Goal: Check status

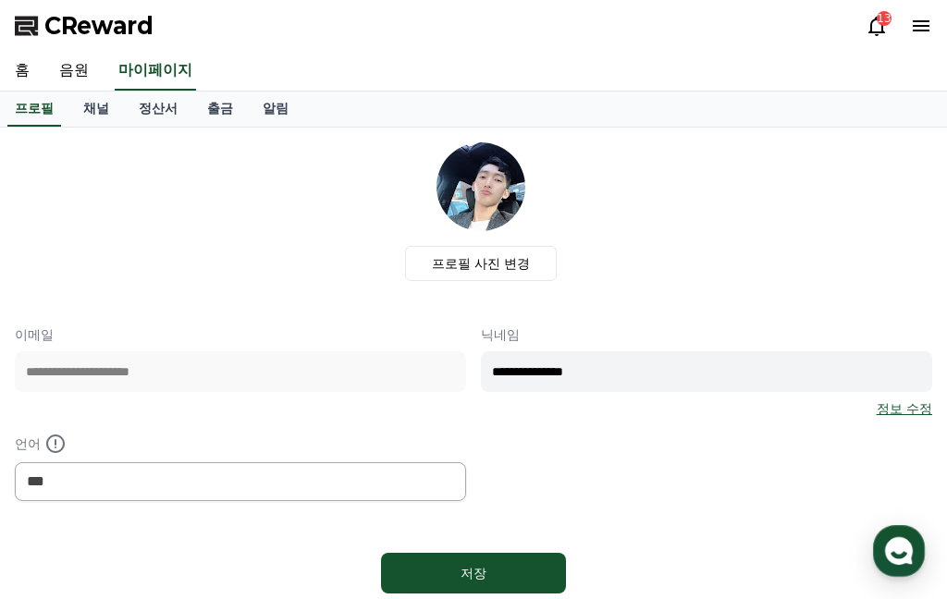
select select "**********"
click at [63, 72] on link "음원" at bounding box center [73, 71] width 59 height 39
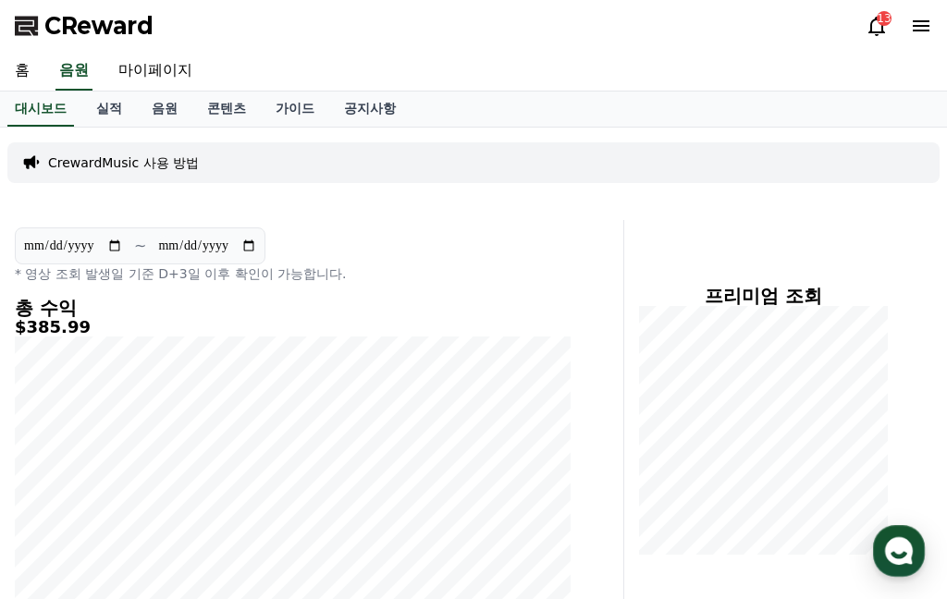
click at [115, 236] on section "**********" at bounding box center [140, 246] width 251 height 37
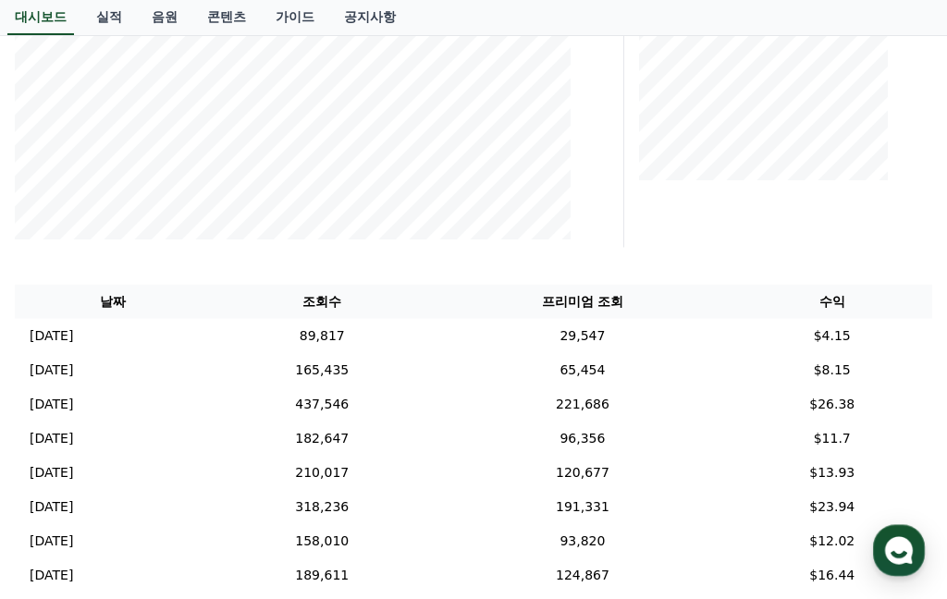
scroll to position [375, 0]
click at [73, 326] on p "[DATE]" at bounding box center [51, 335] width 43 height 19
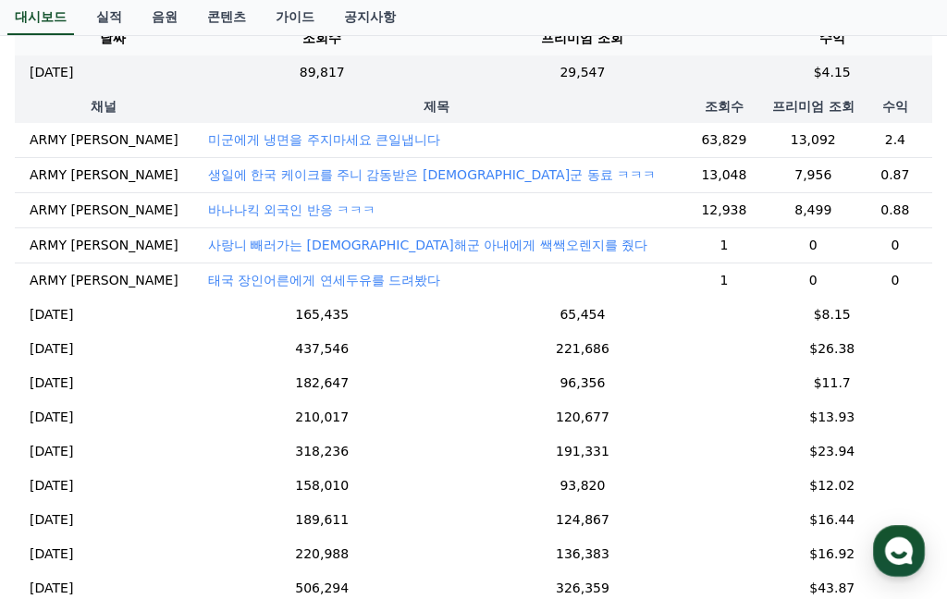
scroll to position [640, 0]
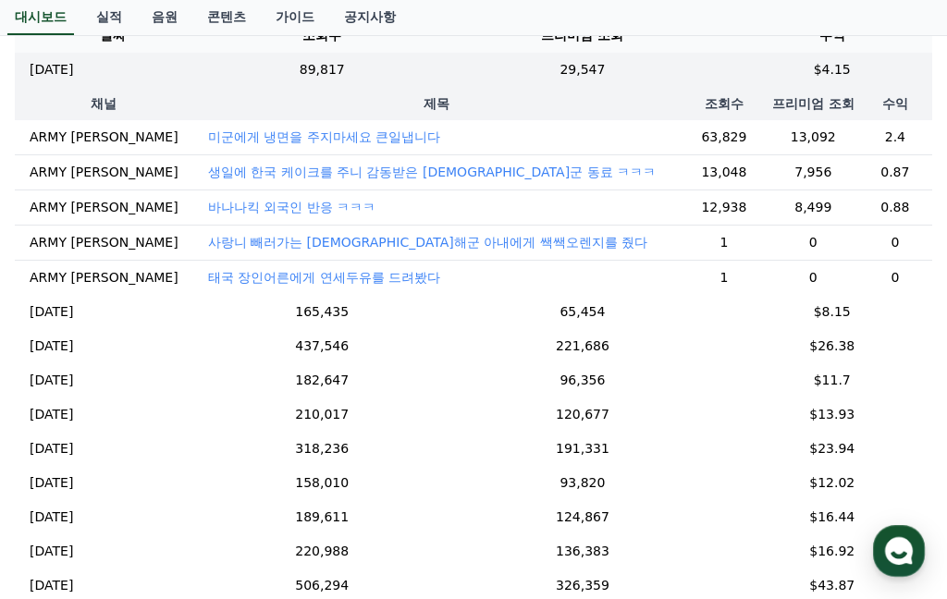
click at [392, 370] on td "182,647" at bounding box center [322, 381] width 222 height 34
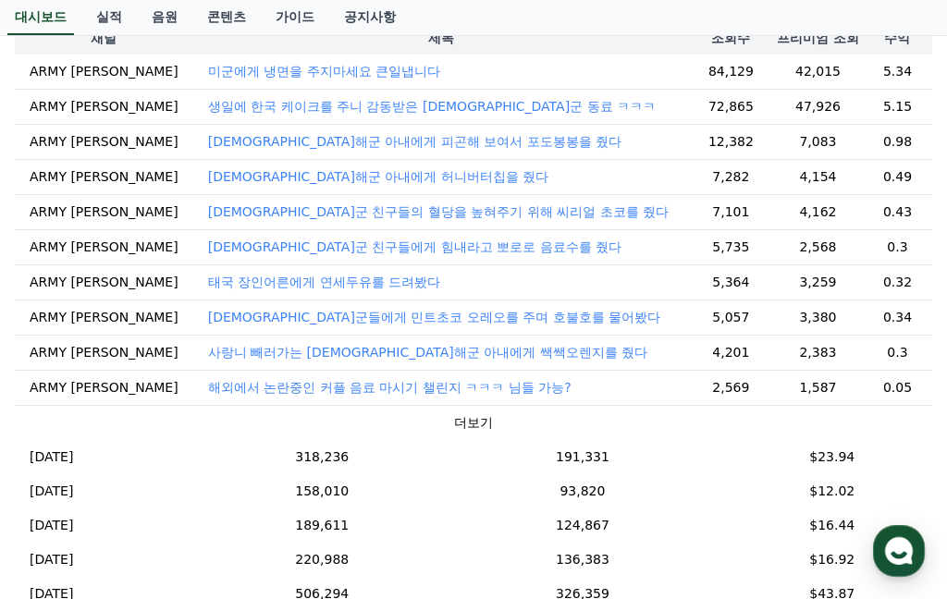
scroll to position [203, 0]
click at [399, 450] on td "318,236" at bounding box center [322, 457] width 222 height 34
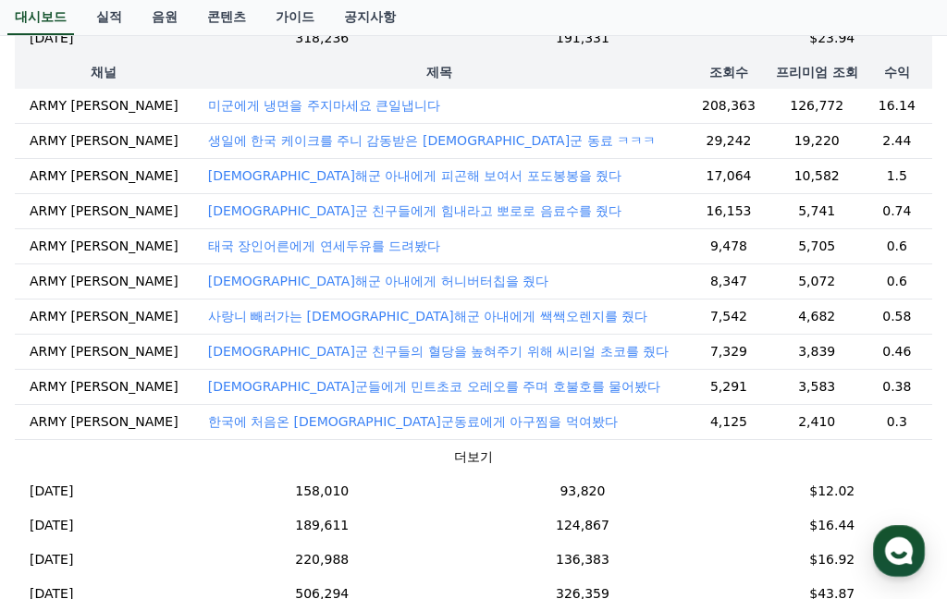
click at [393, 486] on td "158,010" at bounding box center [322, 492] width 222 height 34
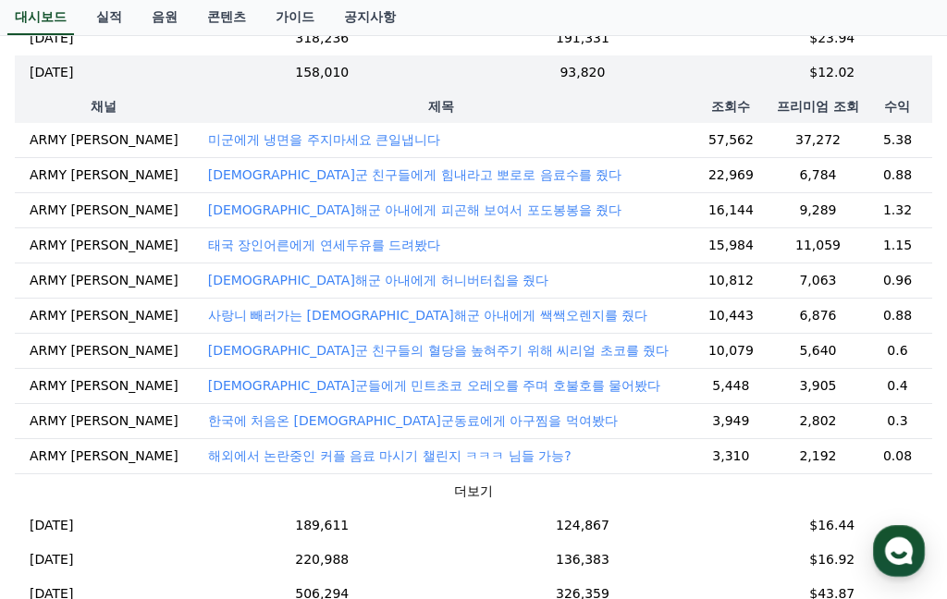
click at [386, 525] on td "189,611" at bounding box center [322, 526] width 222 height 34
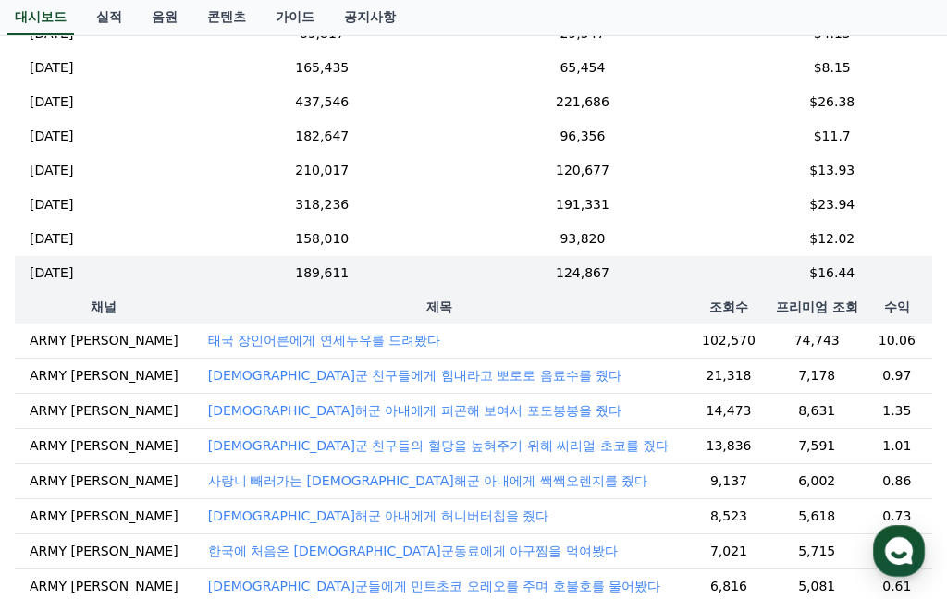
scroll to position [31, 0]
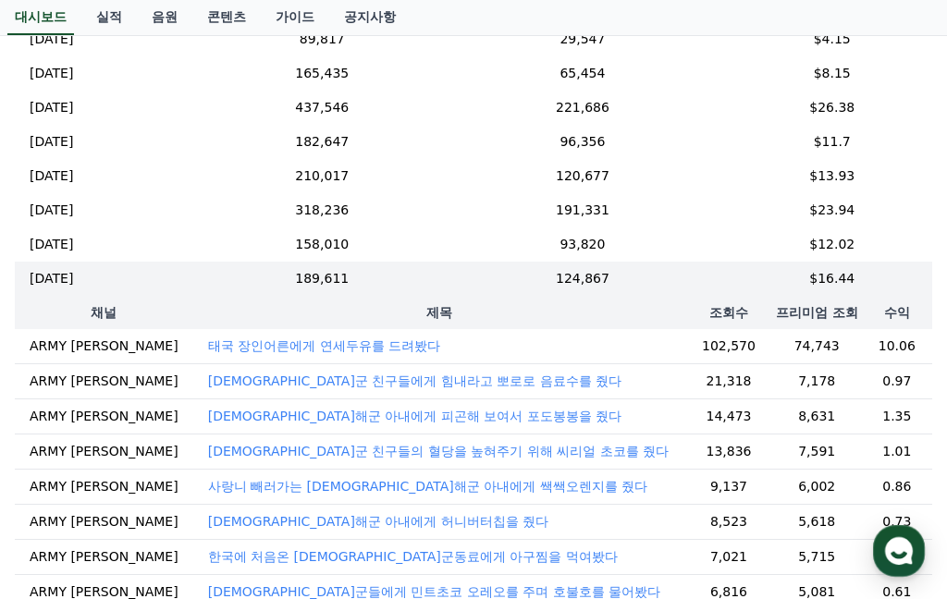
click at [211, 271] on td "[DATE] 10/01" at bounding box center [113, 279] width 196 height 34
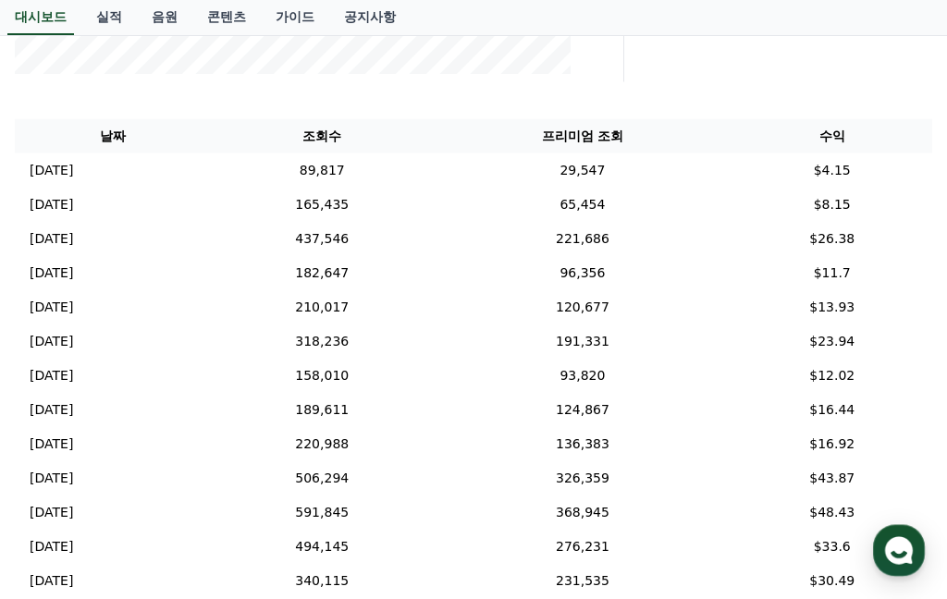
scroll to position [538, 0]
click at [398, 155] on td "89,817" at bounding box center [322, 171] width 222 height 34
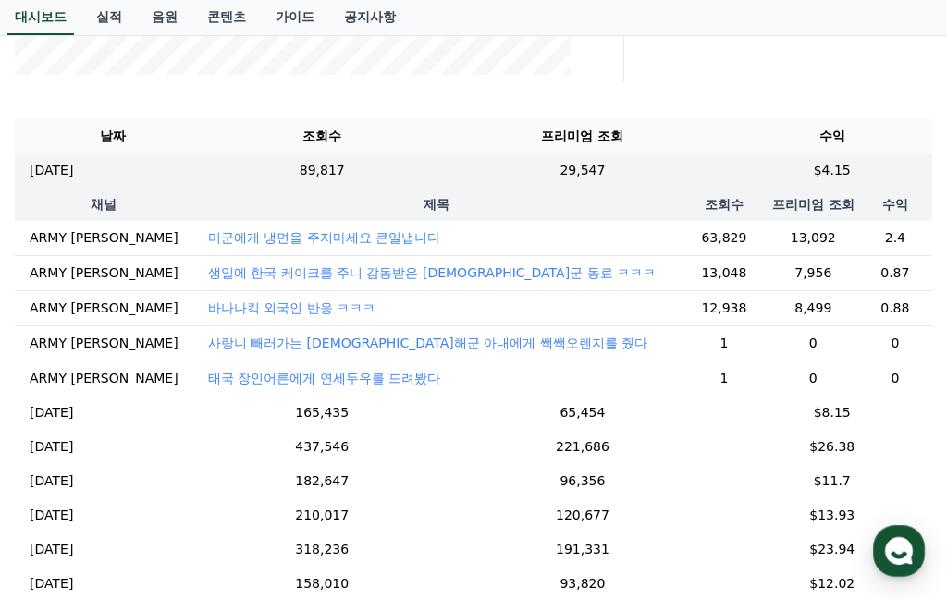
click at [98, 154] on td "[DATE] 10/08" at bounding box center [113, 171] width 196 height 34
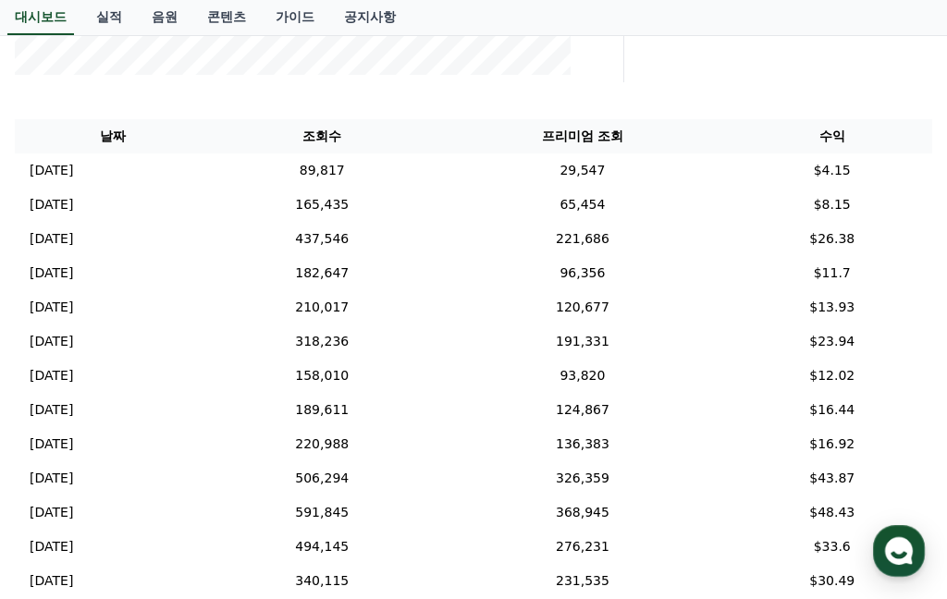
click at [104, 181] on td "[DATE] 10/08" at bounding box center [113, 171] width 196 height 34
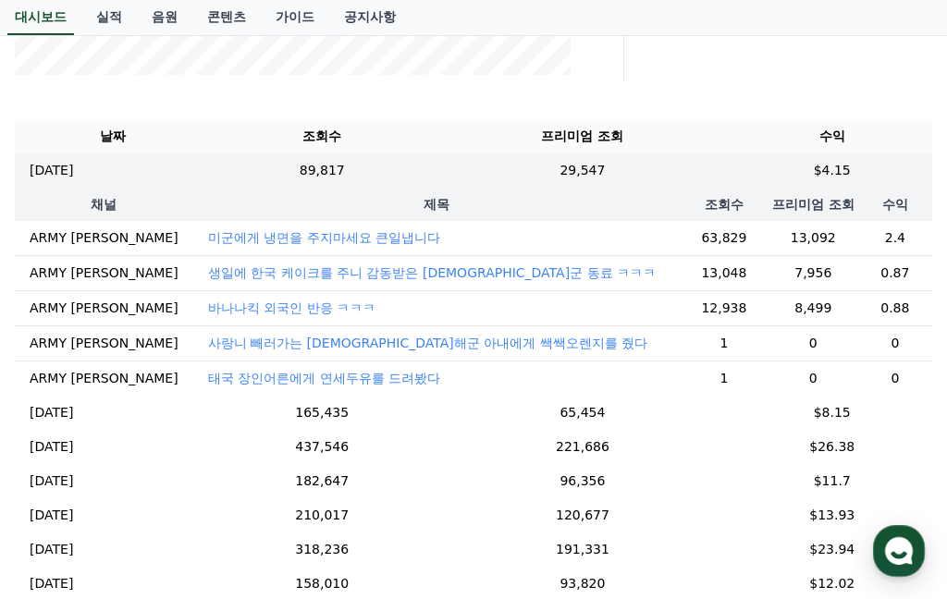
click at [69, 185] on td "[DATE] 10/08" at bounding box center [113, 171] width 196 height 34
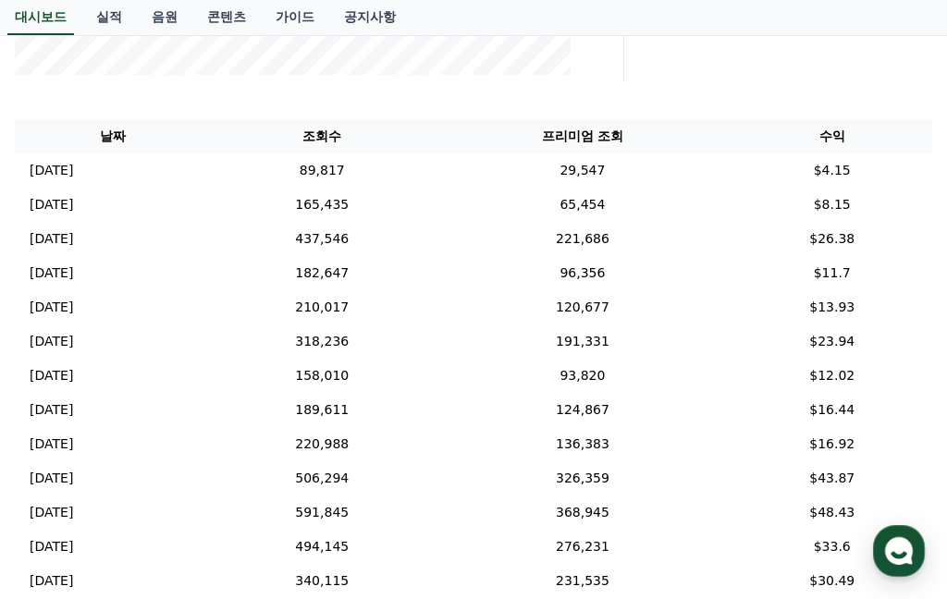
click at [73, 201] on p "[DATE]" at bounding box center [51, 204] width 43 height 19
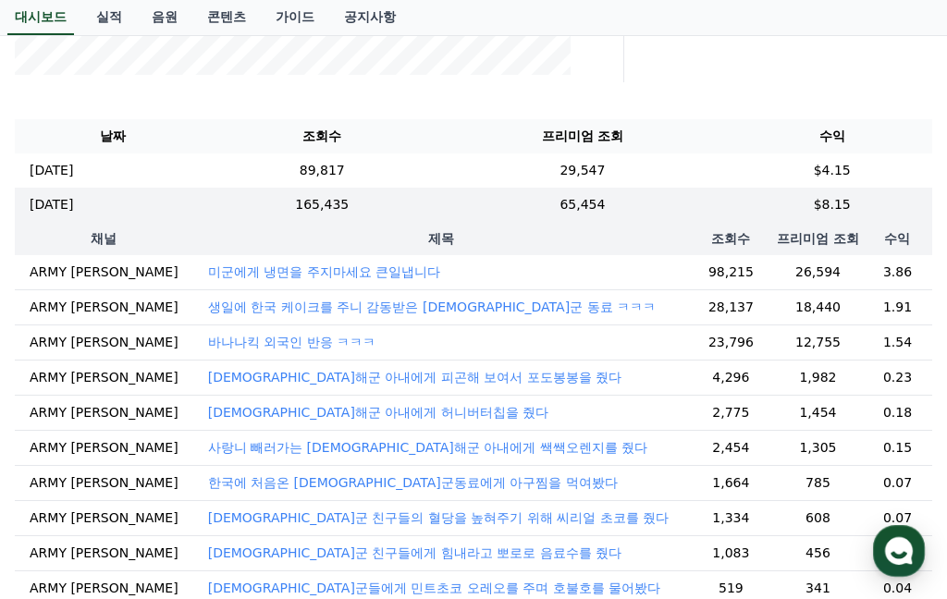
scroll to position [0, 0]
click at [73, 200] on p "[DATE]" at bounding box center [51, 204] width 43 height 19
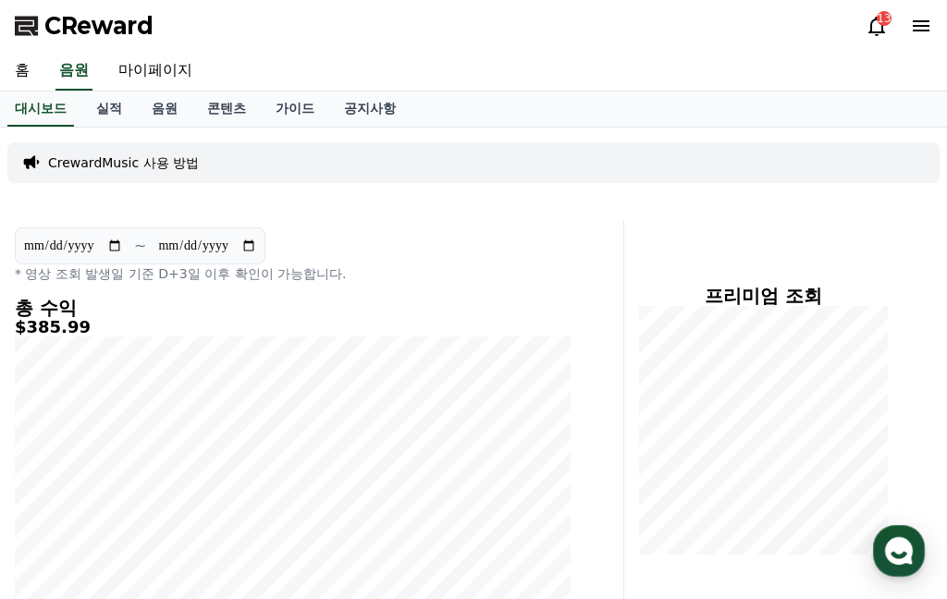
click at [159, 65] on link "마이페이지" at bounding box center [156, 71] width 104 height 39
select select "**********"
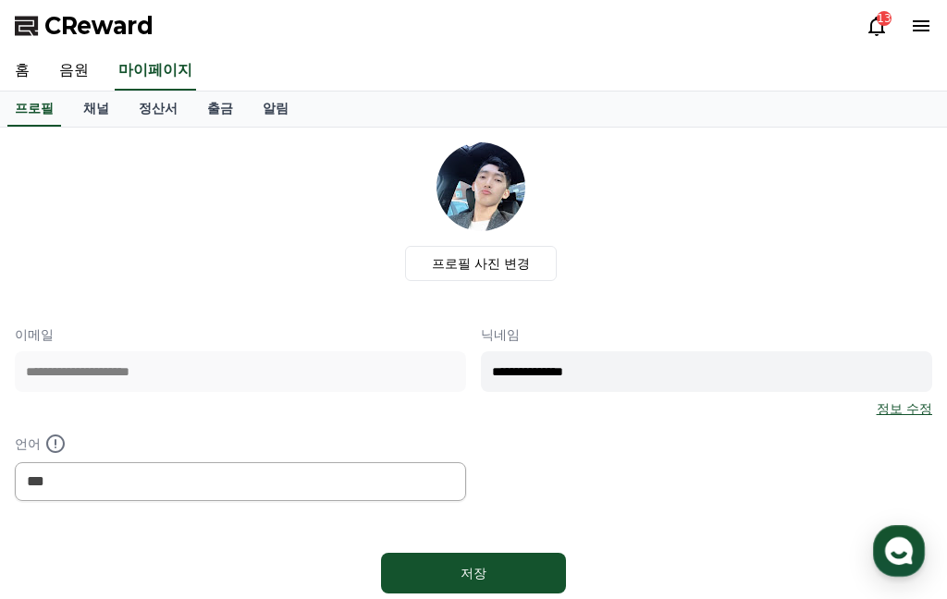
click at [143, 112] on link "정산서" at bounding box center [158, 109] width 68 height 35
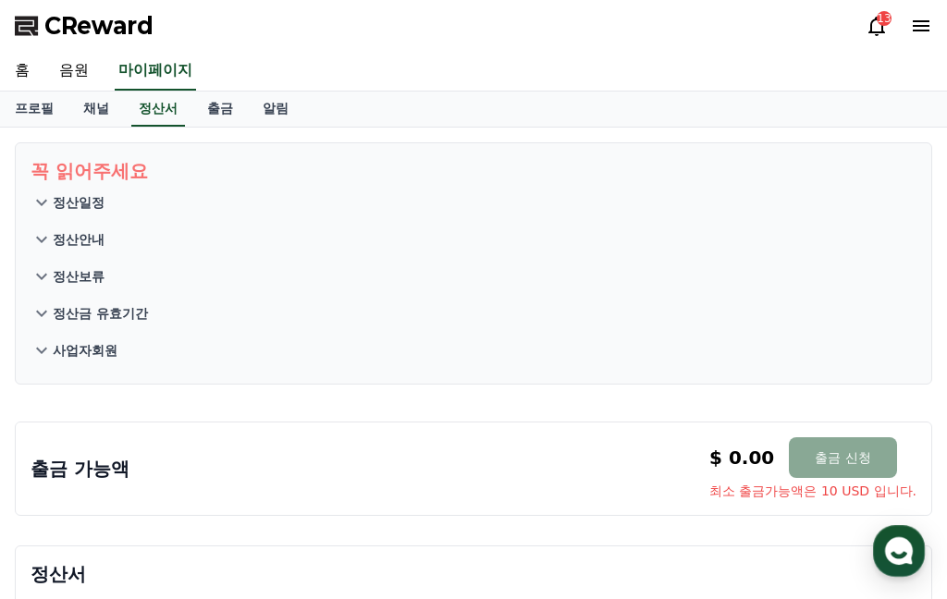
click at [220, 64] on div "홈 음원 마이페이지" at bounding box center [473, 71] width 947 height 39
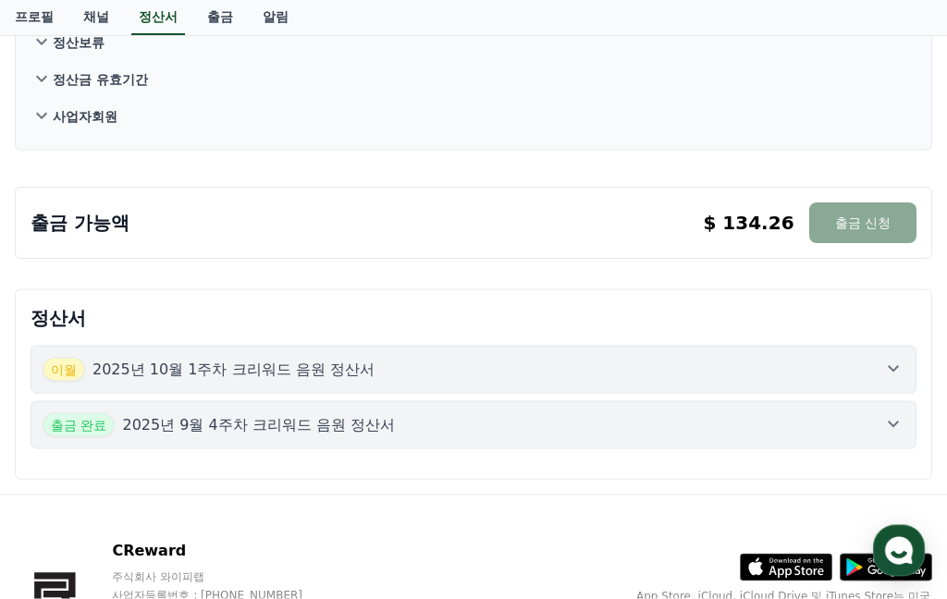
scroll to position [286, 0]
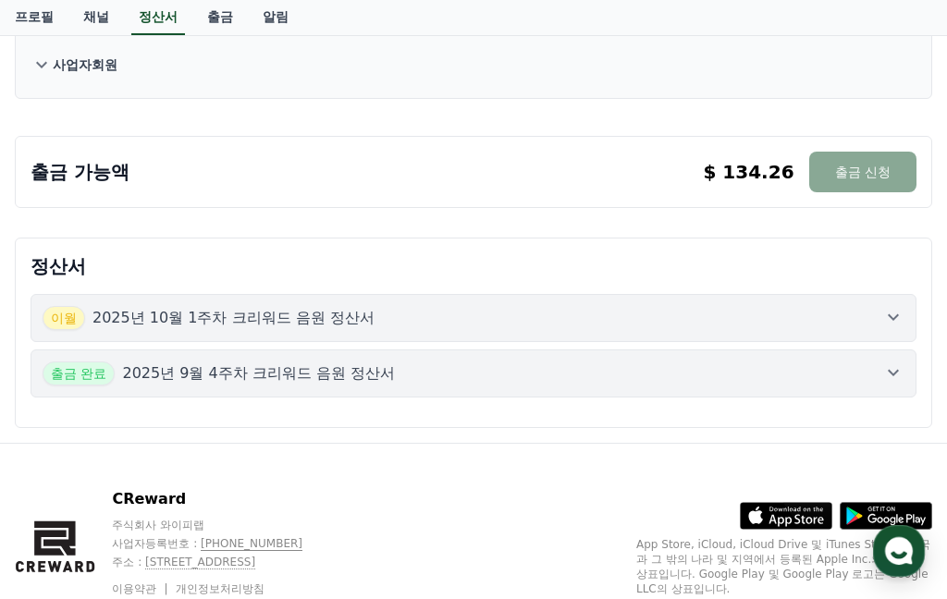
click at [905, 310] on button "[DATE]년 10월 1주차 크리워드 음원 정산서" at bounding box center [474, 318] width 886 height 48
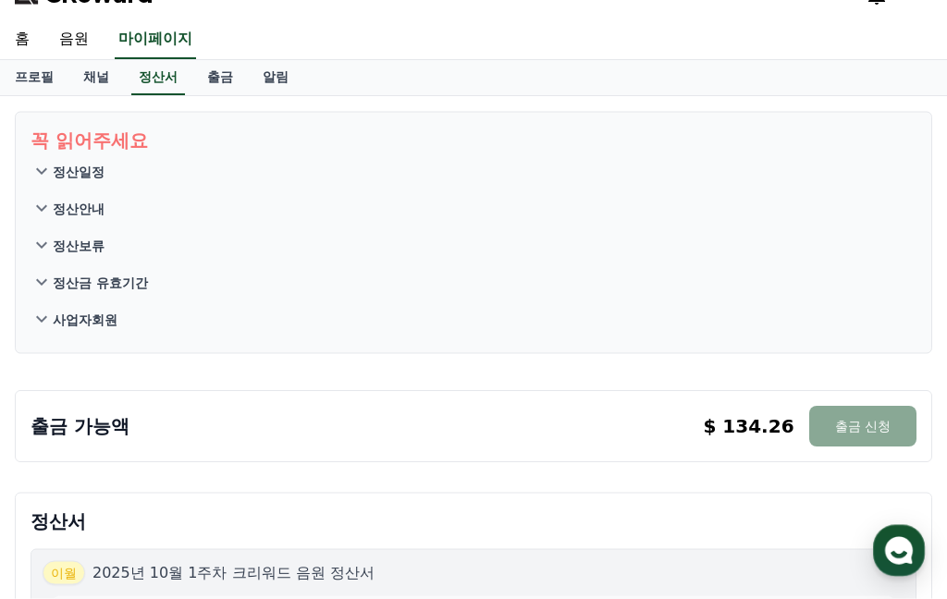
scroll to position [0, 0]
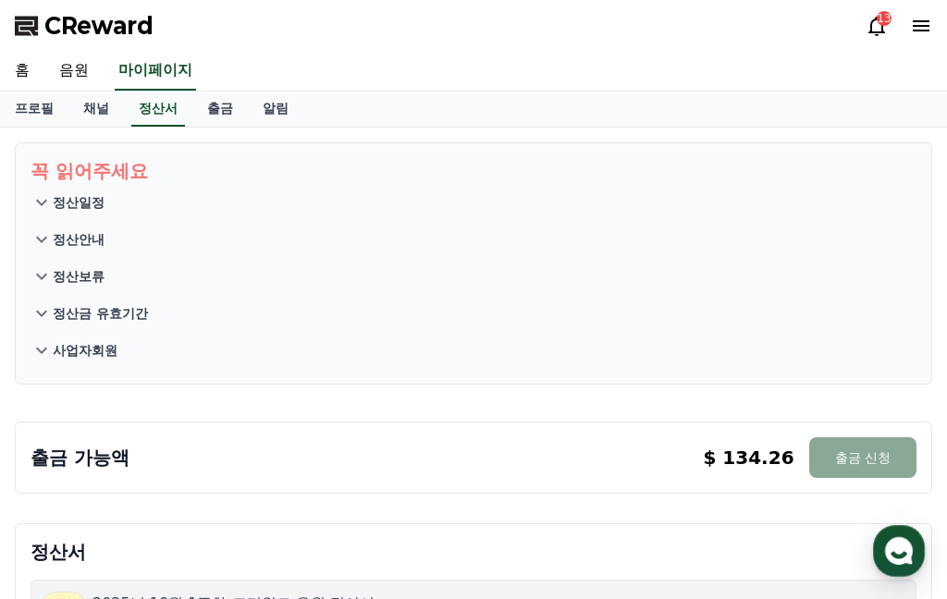
click at [35, 103] on link "프로필" at bounding box center [34, 109] width 68 height 35
select select "**********"
click at [71, 77] on link "음원" at bounding box center [73, 71] width 59 height 39
